Goal: Check status

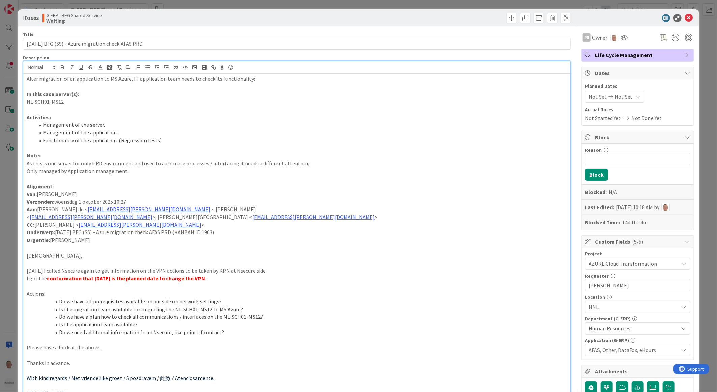
scroll to position [1422, 0]
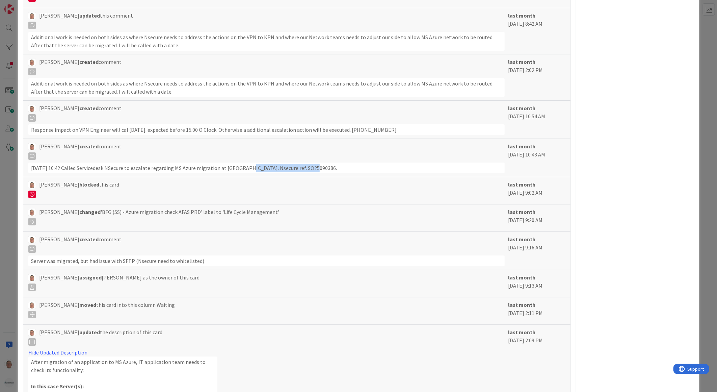
click at [336, 169] on div "[DATE] 10:42 Called Servicedesk NSecure to escalate regarding MS Azure migratio…" at bounding box center [266, 167] width 476 height 11
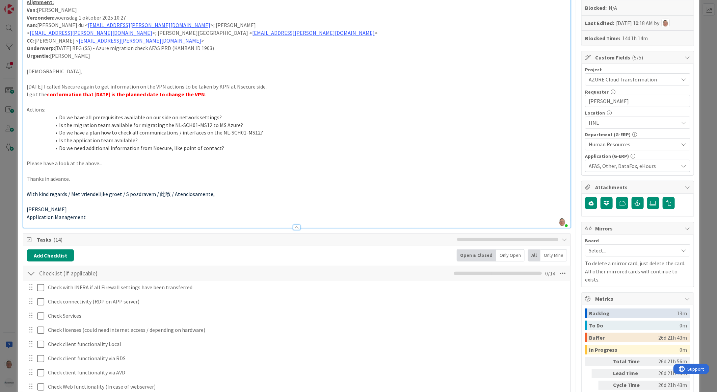
scroll to position [0, 0]
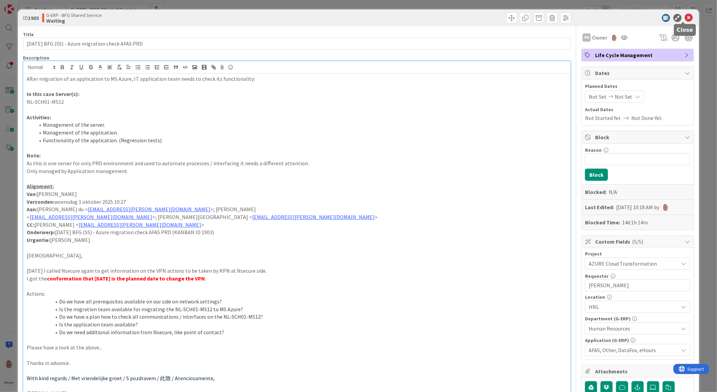
click at [685, 19] on icon at bounding box center [689, 18] width 8 height 8
click at [685, 17] on icon at bounding box center [689, 18] width 8 height 8
click at [685, 19] on icon at bounding box center [689, 18] width 8 height 8
